Goal: Information Seeking & Learning: Learn about a topic

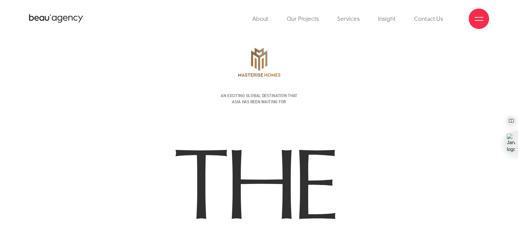
click at [259, 19] on link "About" at bounding box center [260, 18] width 16 height 37
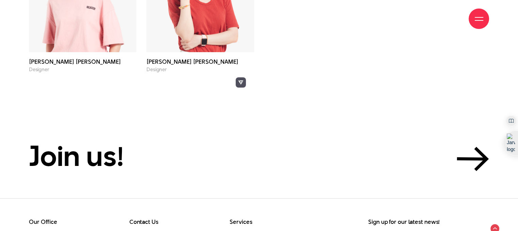
scroll to position [2286, 0]
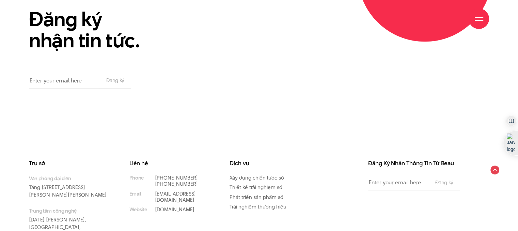
scroll to position [2727, 0]
